Goal: Transaction & Acquisition: Subscribe to service/newsletter

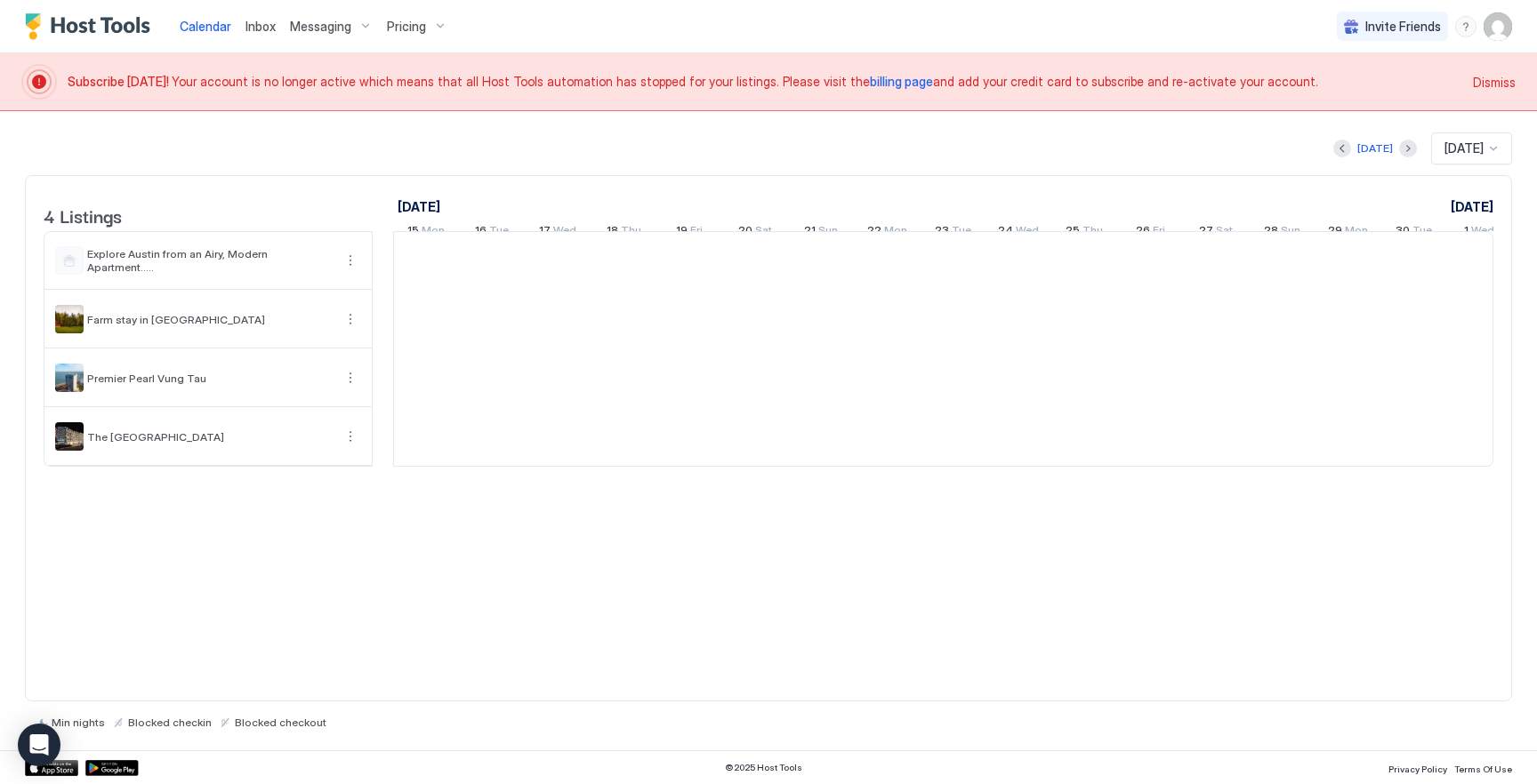
scroll to position [0, 988]
click at [1499, 32] on img "User profile" at bounding box center [1497, 26] width 29 height 29
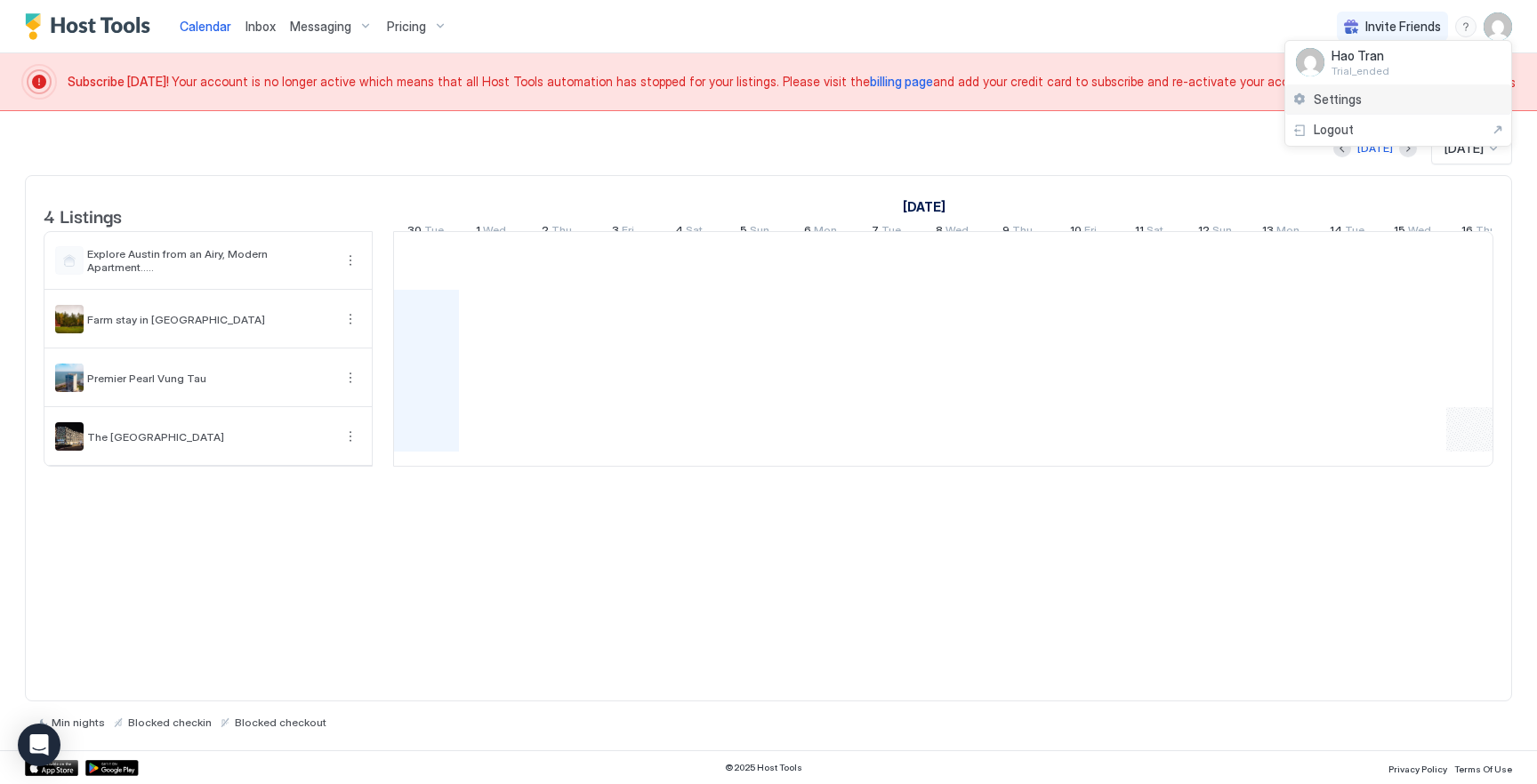
click at [1364, 108] on div "Settings" at bounding box center [1398, 100] width 226 height 31
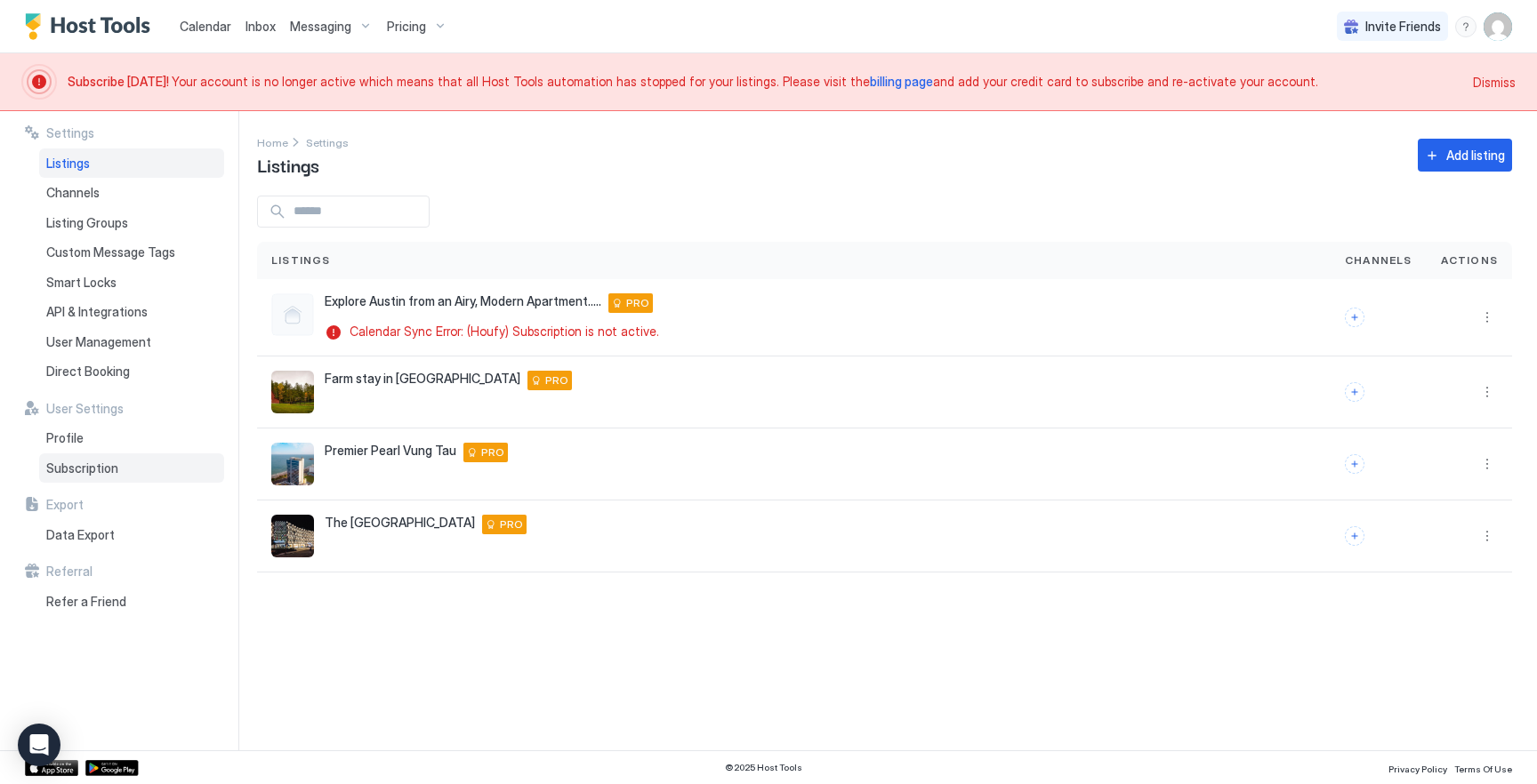
click at [132, 465] on div "Subscription" at bounding box center [131, 468] width 185 height 31
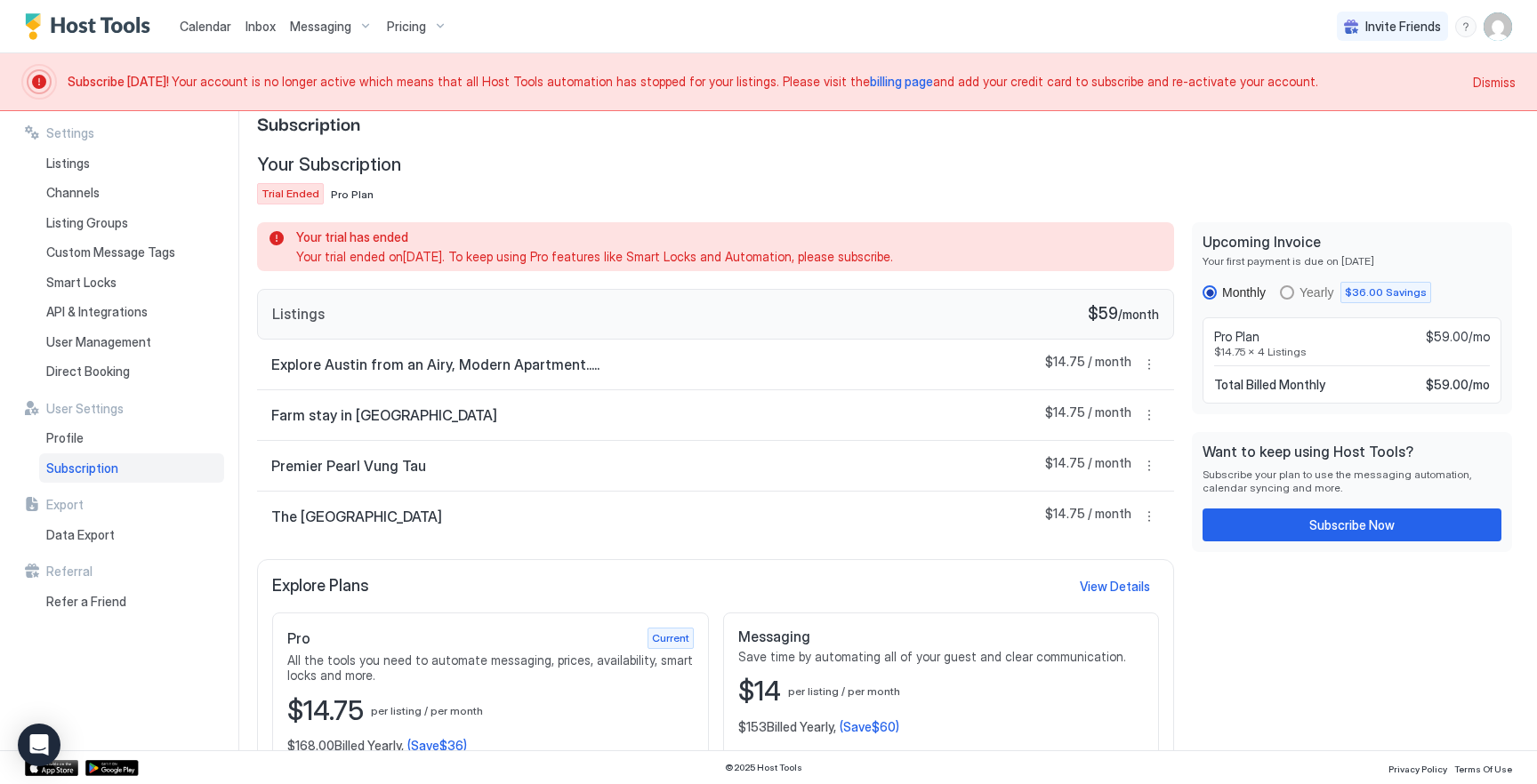
scroll to position [75, 0]
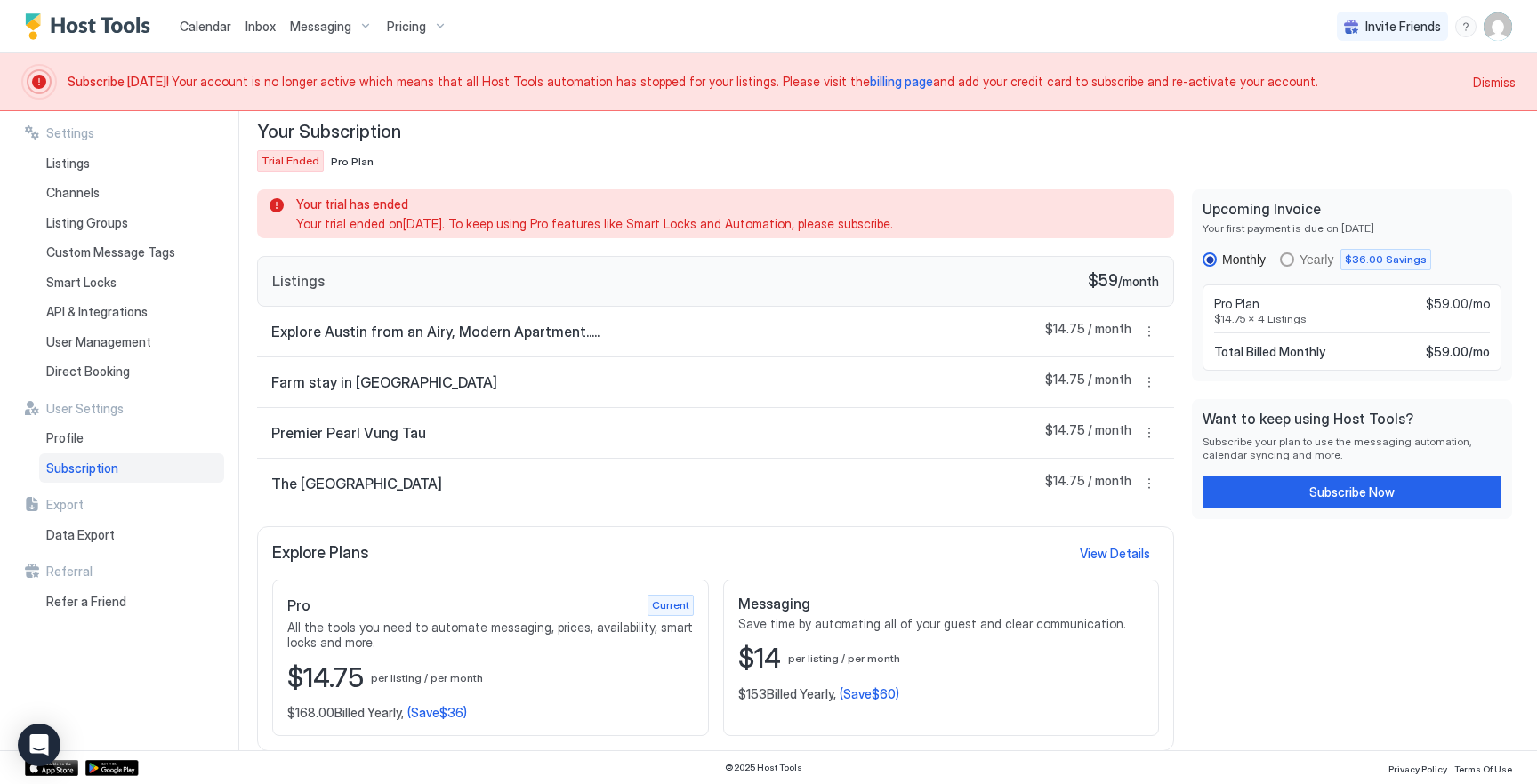
click at [344, 157] on span "Pro Plan" at bounding box center [352, 161] width 43 height 13
click at [528, 718] on div "$168.00 Billed Yearly, (Save $36 )" at bounding box center [490, 713] width 406 height 16
click at [1323, 491] on div "Subscribe Now" at bounding box center [1352, 492] width 85 height 19
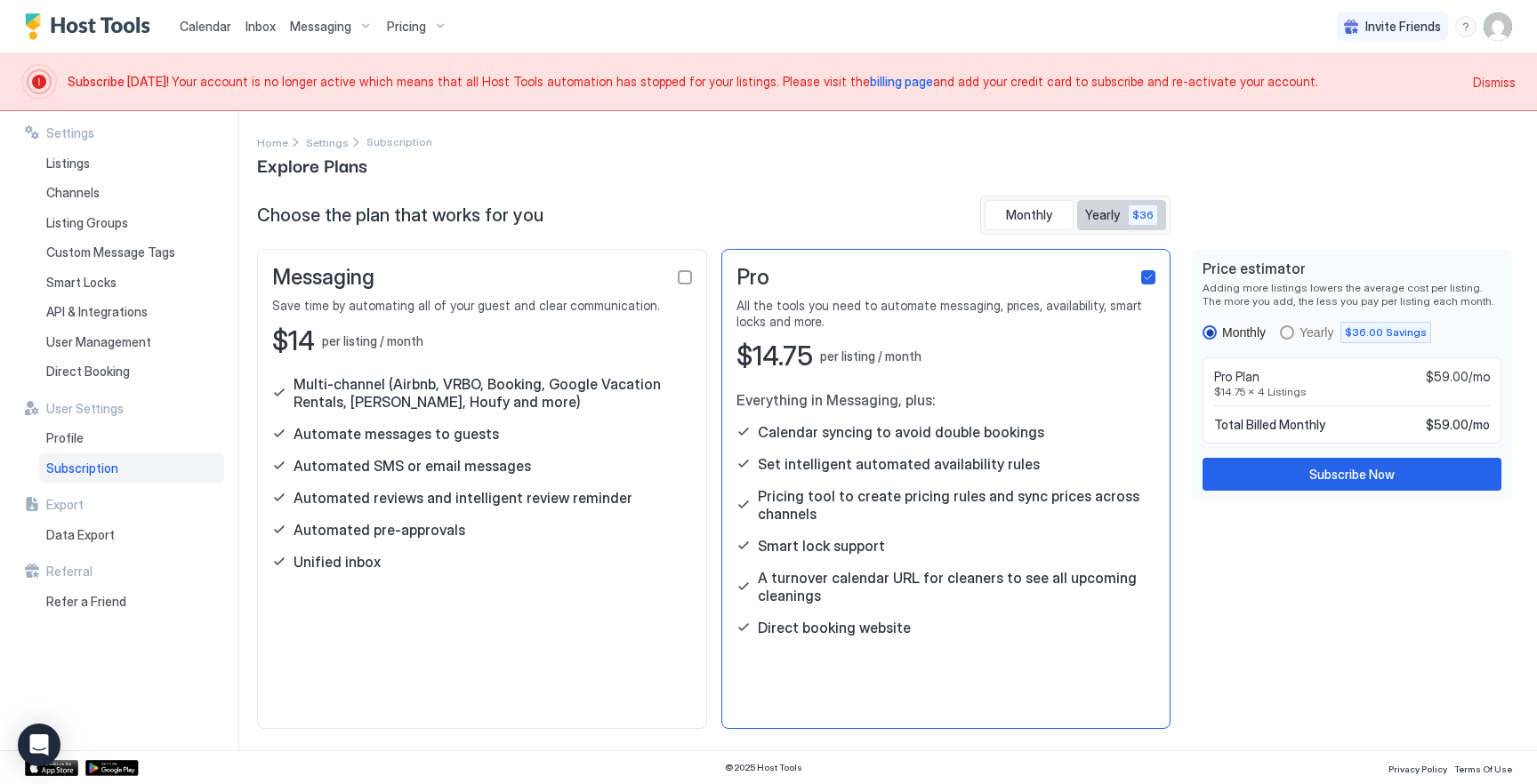
click at [1105, 216] on span "Yearly" at bounding box center [1104, 215] width 37 height 16
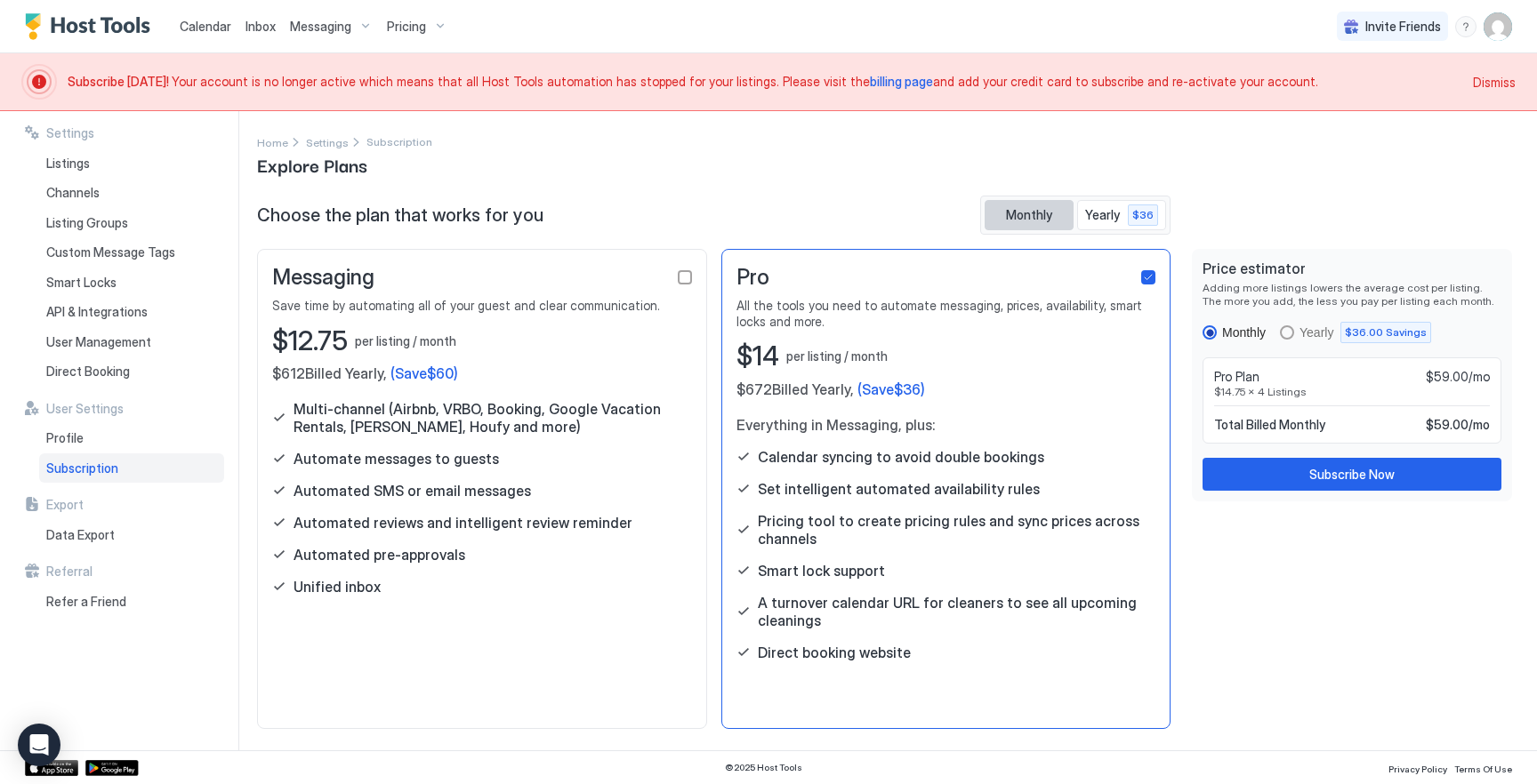
click at [1051, 211] on span "Monthly" at bounding box center [1030, 215] width 46 height 16
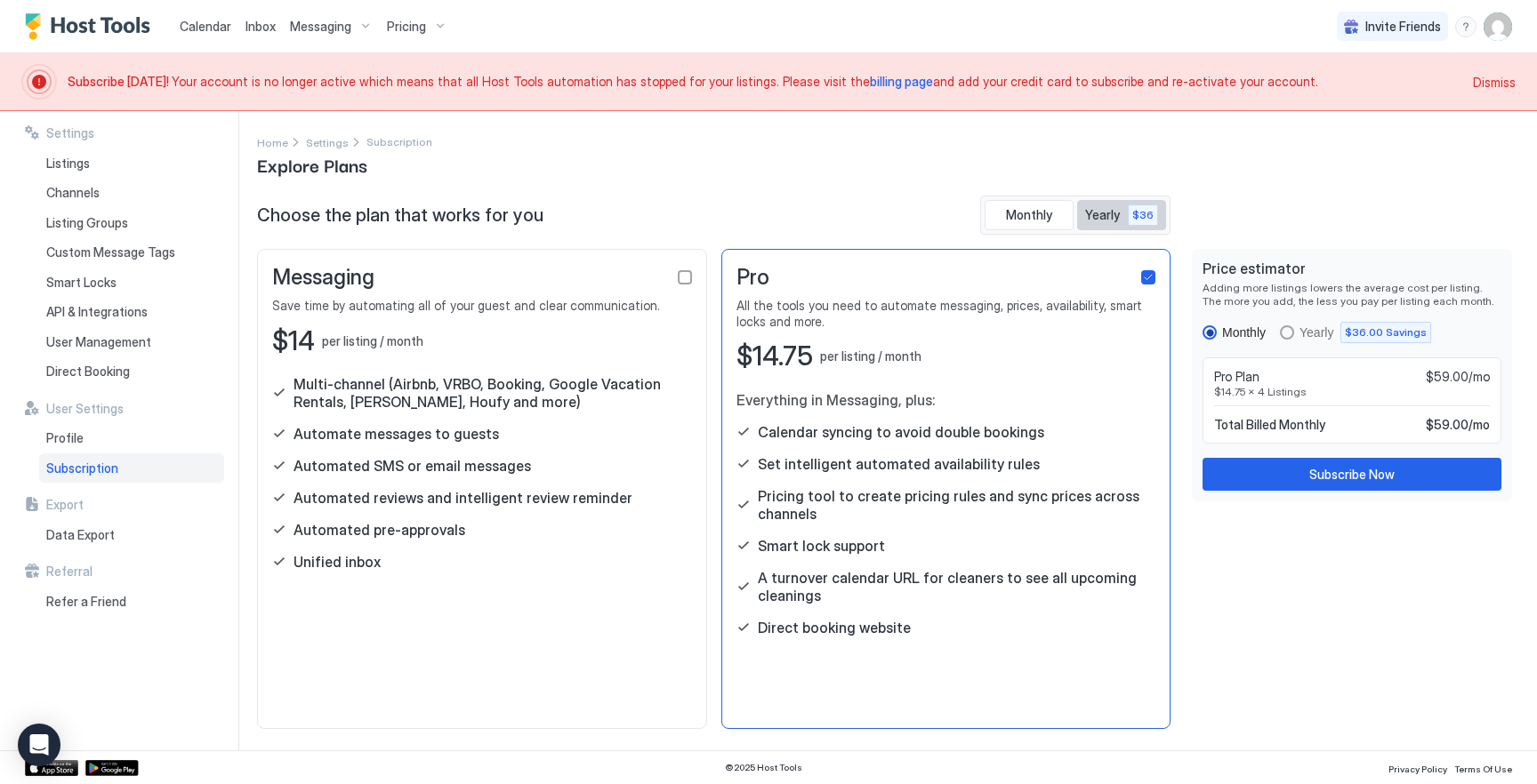
click at [1103, 215] on span "Yearly" at bounding box center [1104, 215] width 37 height 16
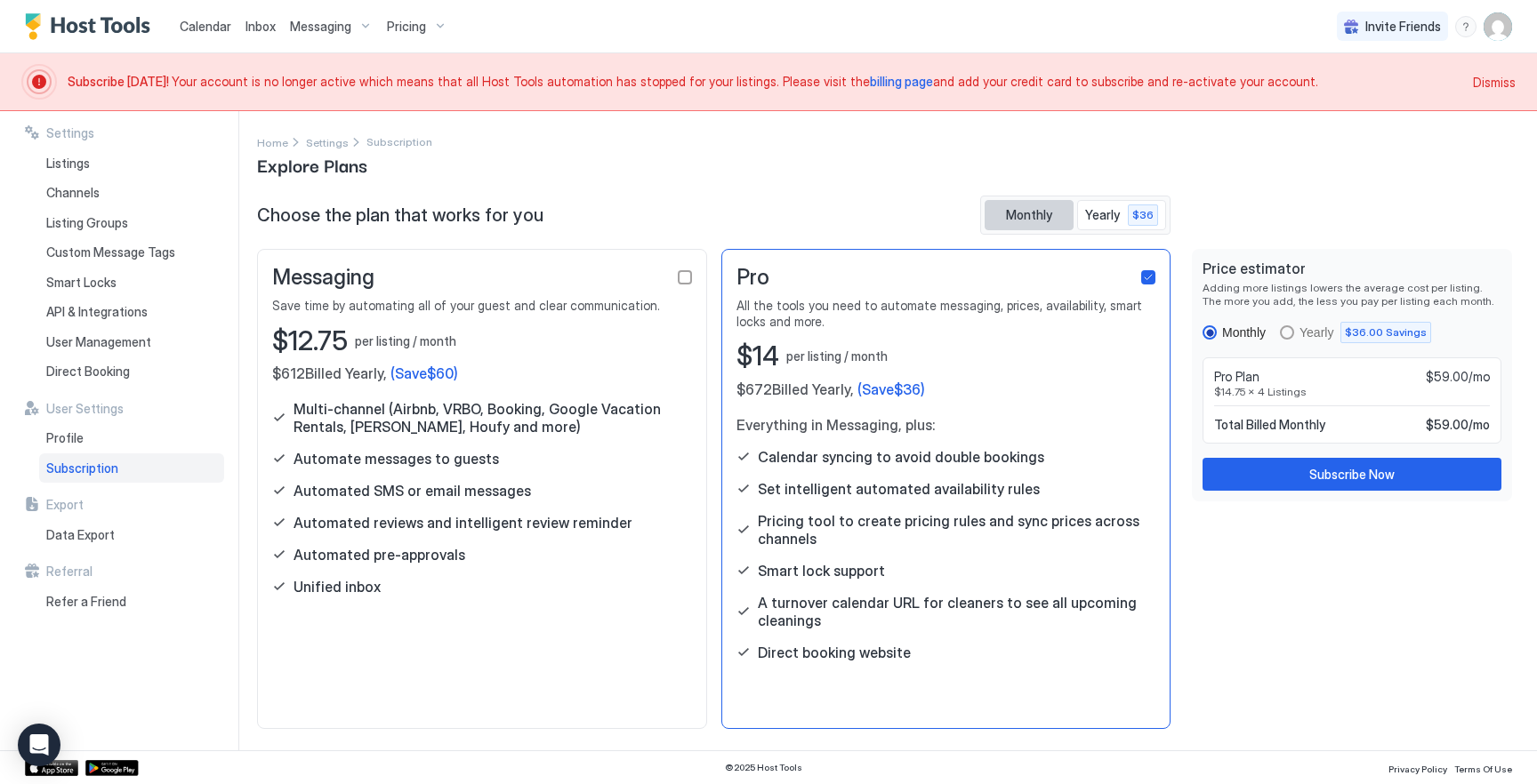
click at [1030, 215] on span "Monthly" at bounding box center [1030, 215] width 46 height 16
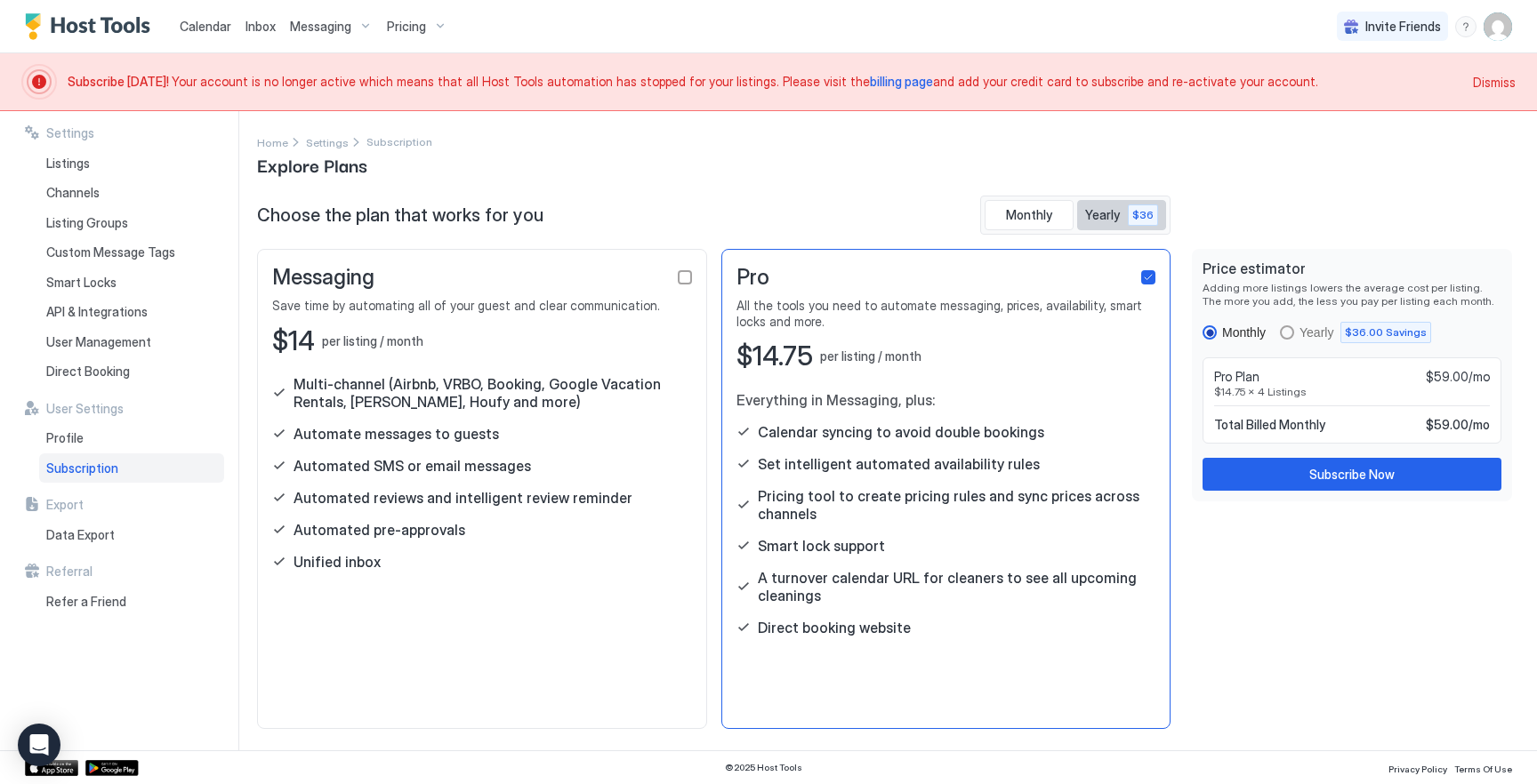
click at [1119, 209] on span "Yearly" at bounding box center [1104, 215] width 37 height 16
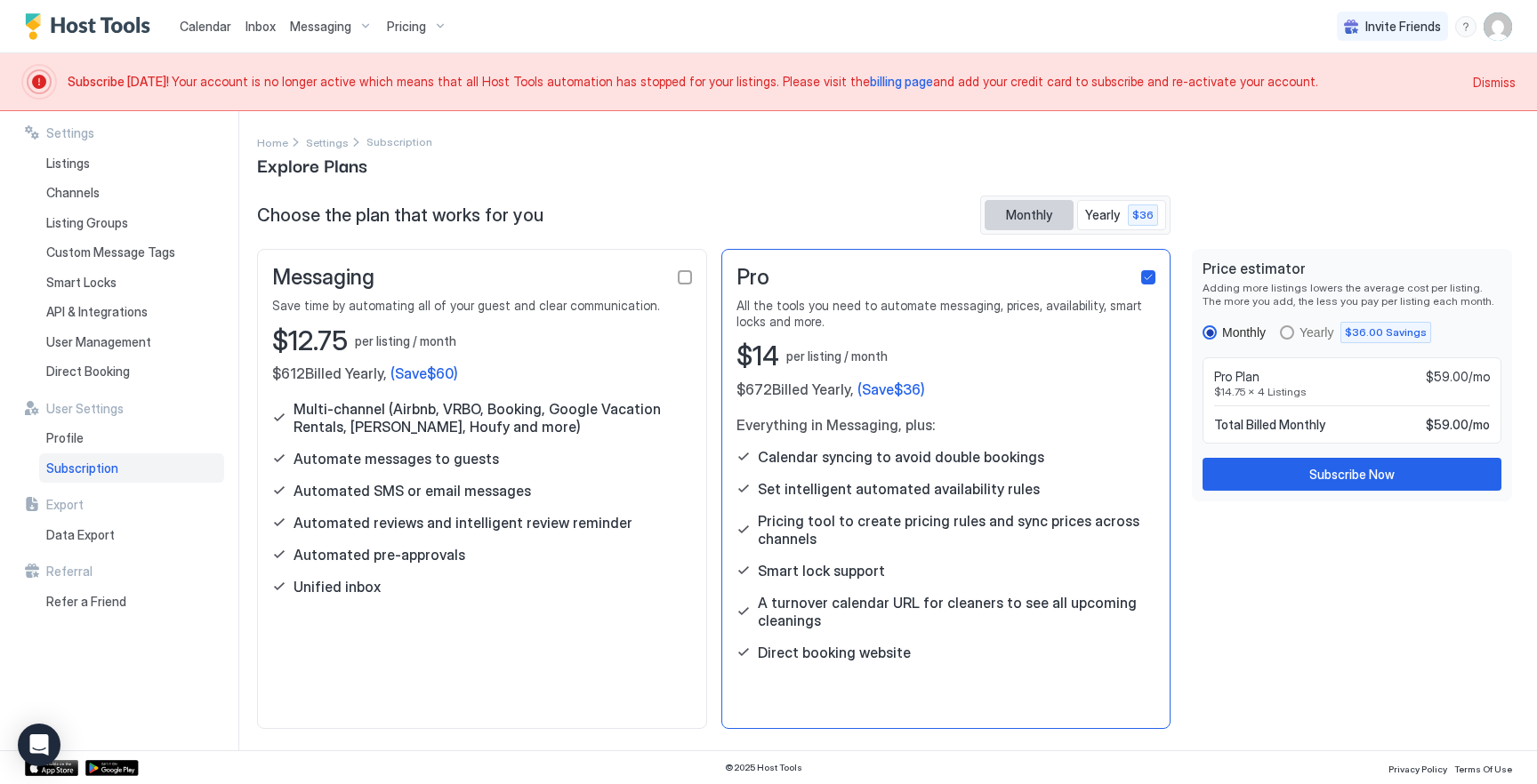
click at [1029, 214] on span "Monthly" at bounding box center [1030, 215] width 46 height 16
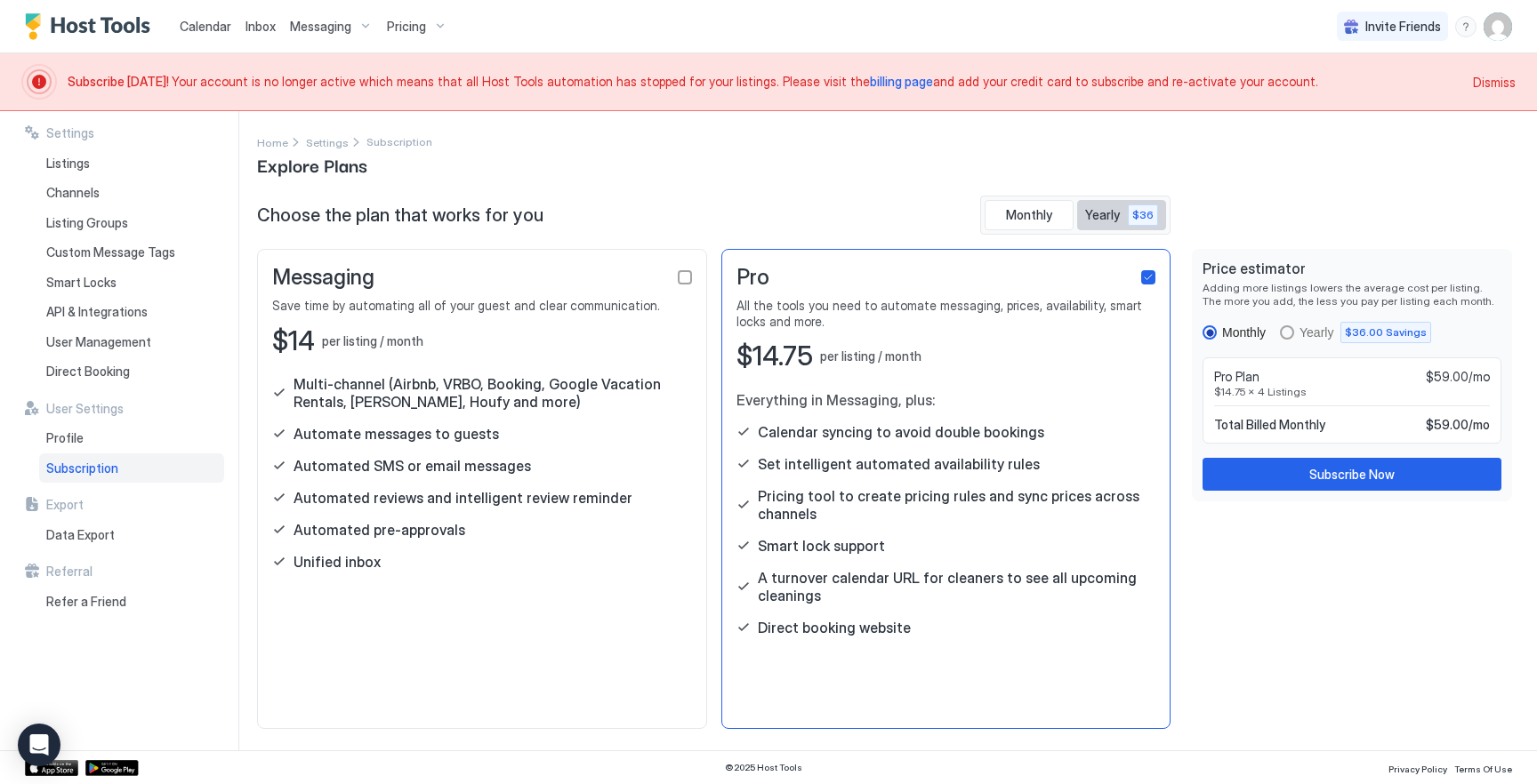
click at [1093, 210] on span "Yearly" at bounding box center [1104, 215] width 37 height 16
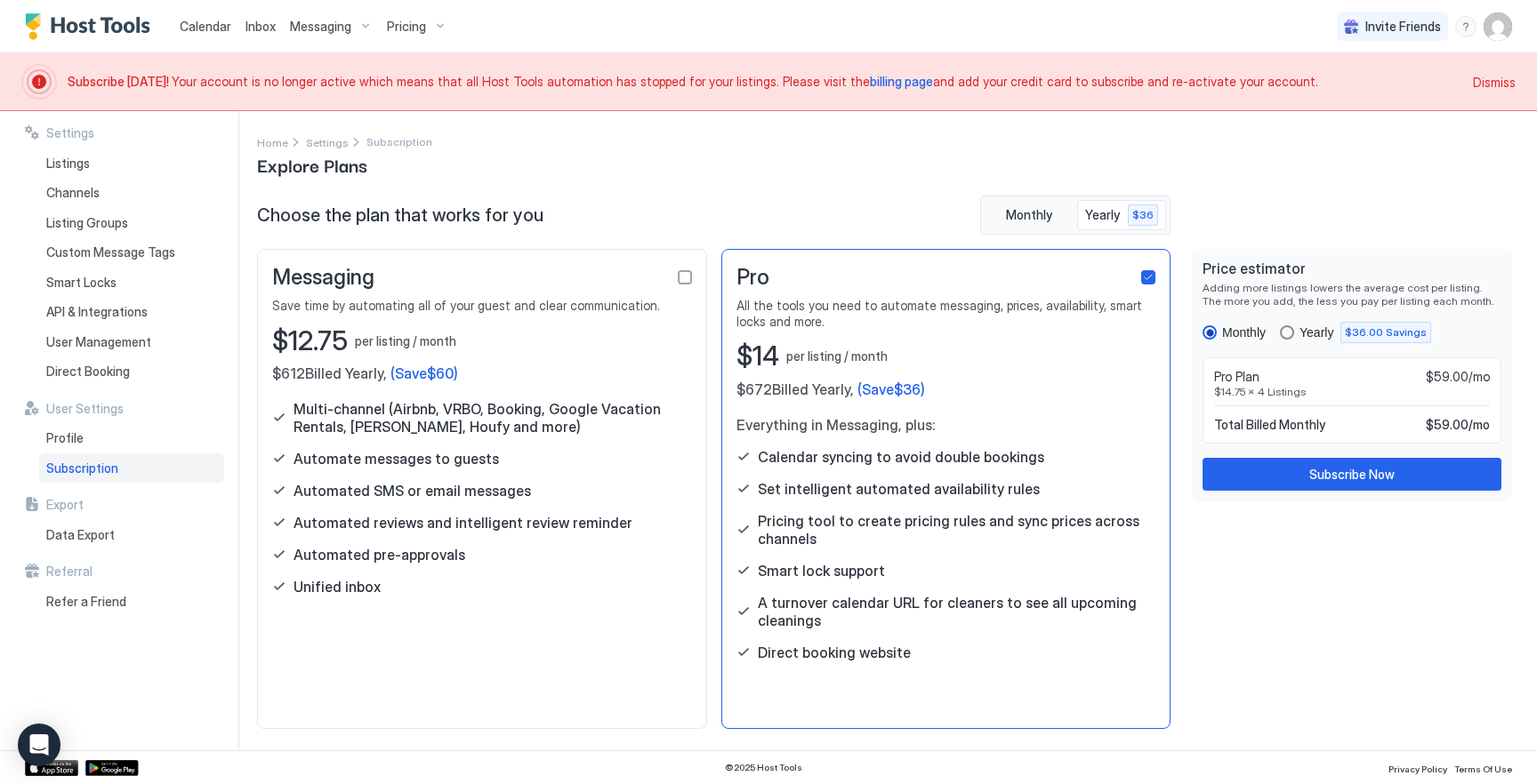
click at [1294, 330] on div "yearly" at bounding box center [1286, 332] width 14 height 14
click at [1203, 330] on div "monthly" at bounding box center [1209, 332] width 14 height 14
click at [1288, 333] on div "yearly" at bounding box center [1286, 332] width 14 height 14
click at [1202, 331] on div "Price estimator Adding more listings lowers the average cost per listing. The m…" at bounding box center [1352, 375] width 320 height 253
click at [1213, 331] on div "monthly" at bounding box center [1209, 332] width 14 height 14
